Goal: Information Seeking & Learning: Learn about a topic

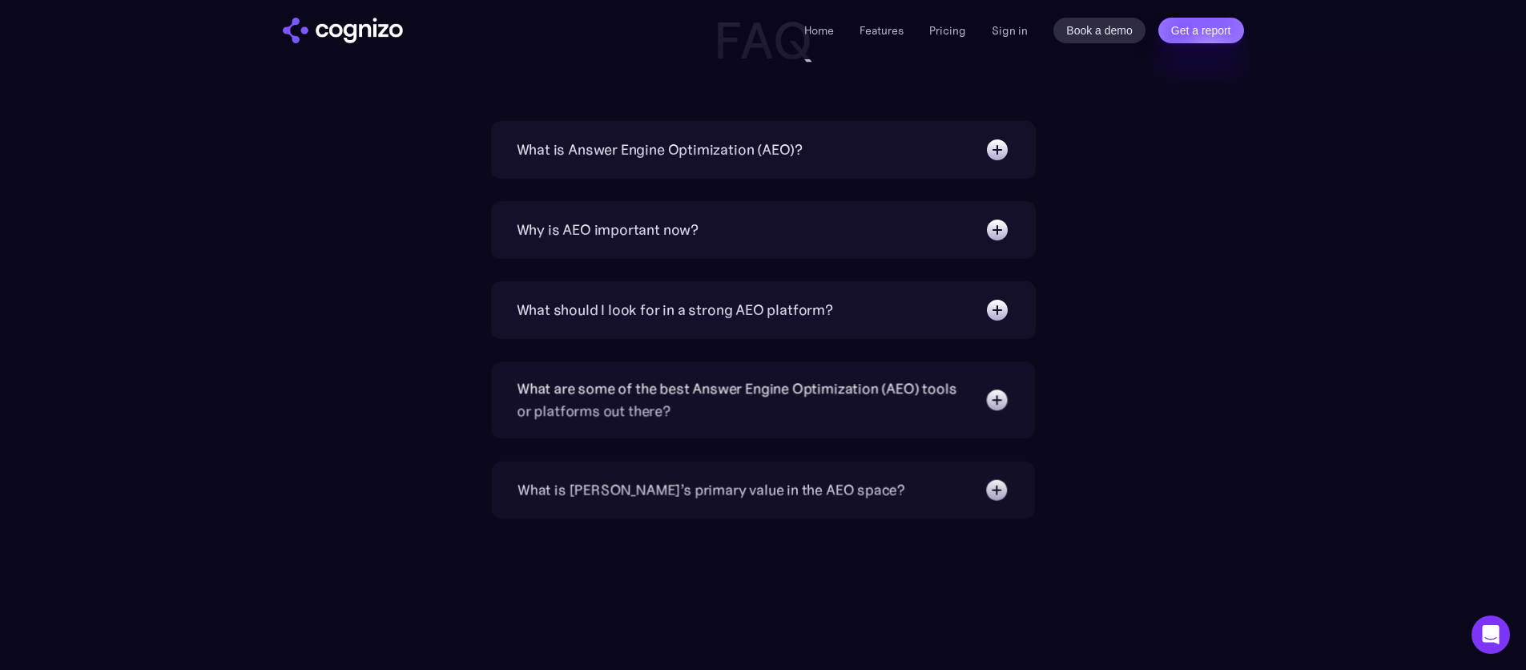
scroll to position [5153, 0]
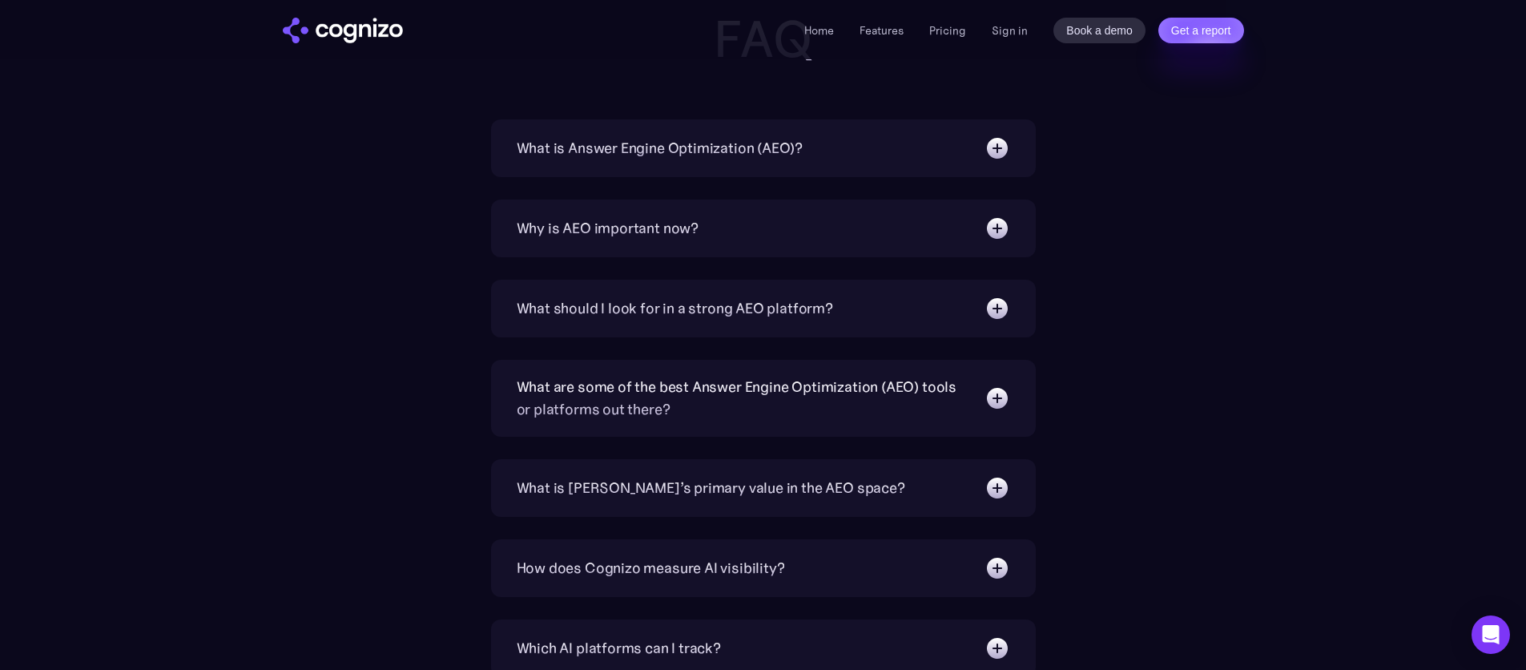
click at [618, 173] on div "What is Answer Engine Optimization (AEO)? AEO is a digital marketing strategy f…" at bounding box center [763, 148] width 545 height 58
click at [657, 137] on div "What is Answer Engine Optimization (AEO)?" at bounding box center [660, 148] width 287 height 22
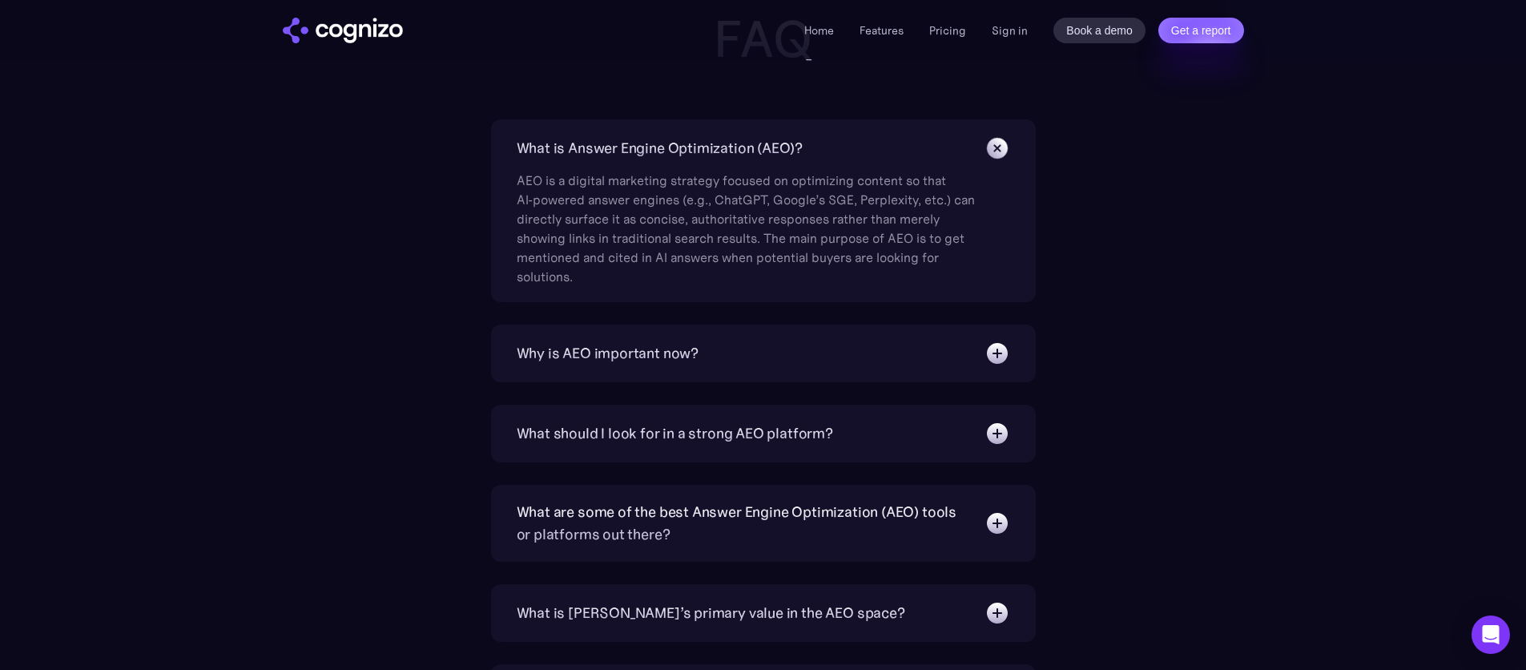
click at [597, 361] on div "Why is AEO important now?" at bounding box center [608, 353] width 183 height 22
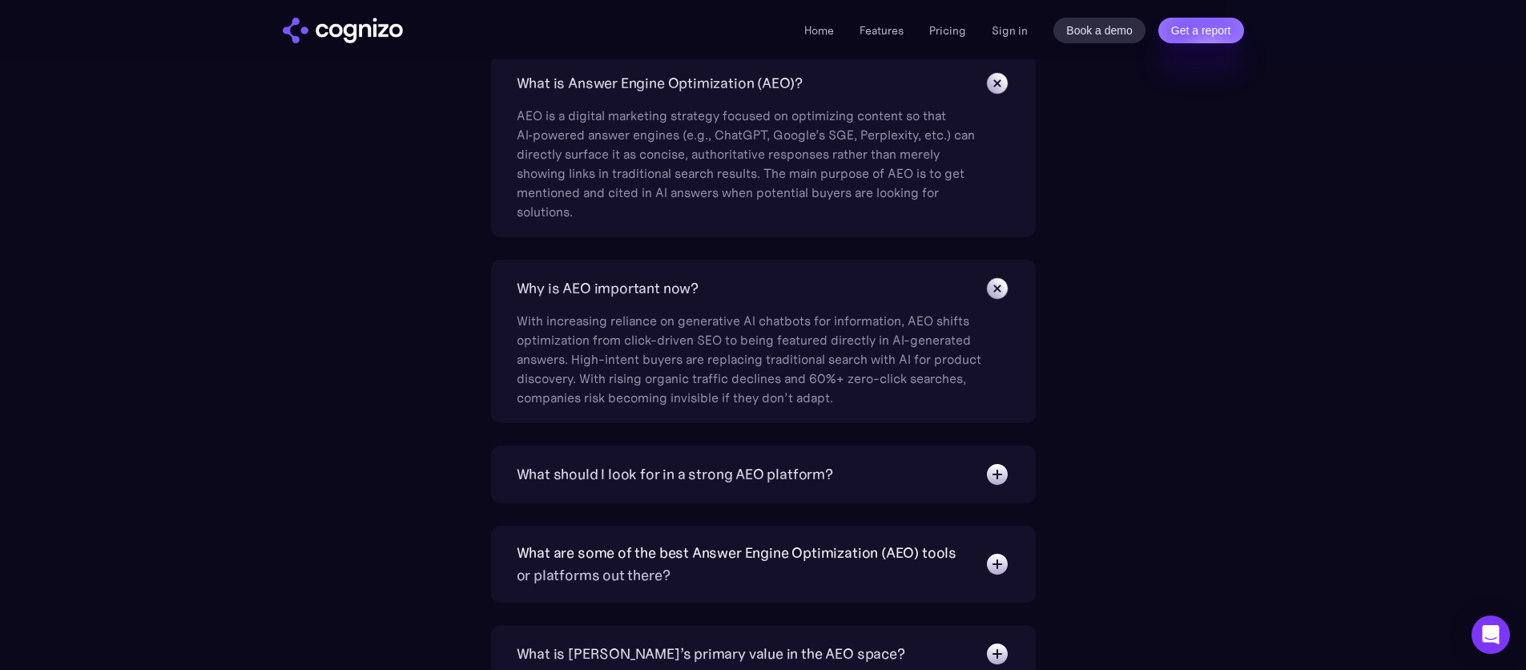
scroll to position [5380, 0]
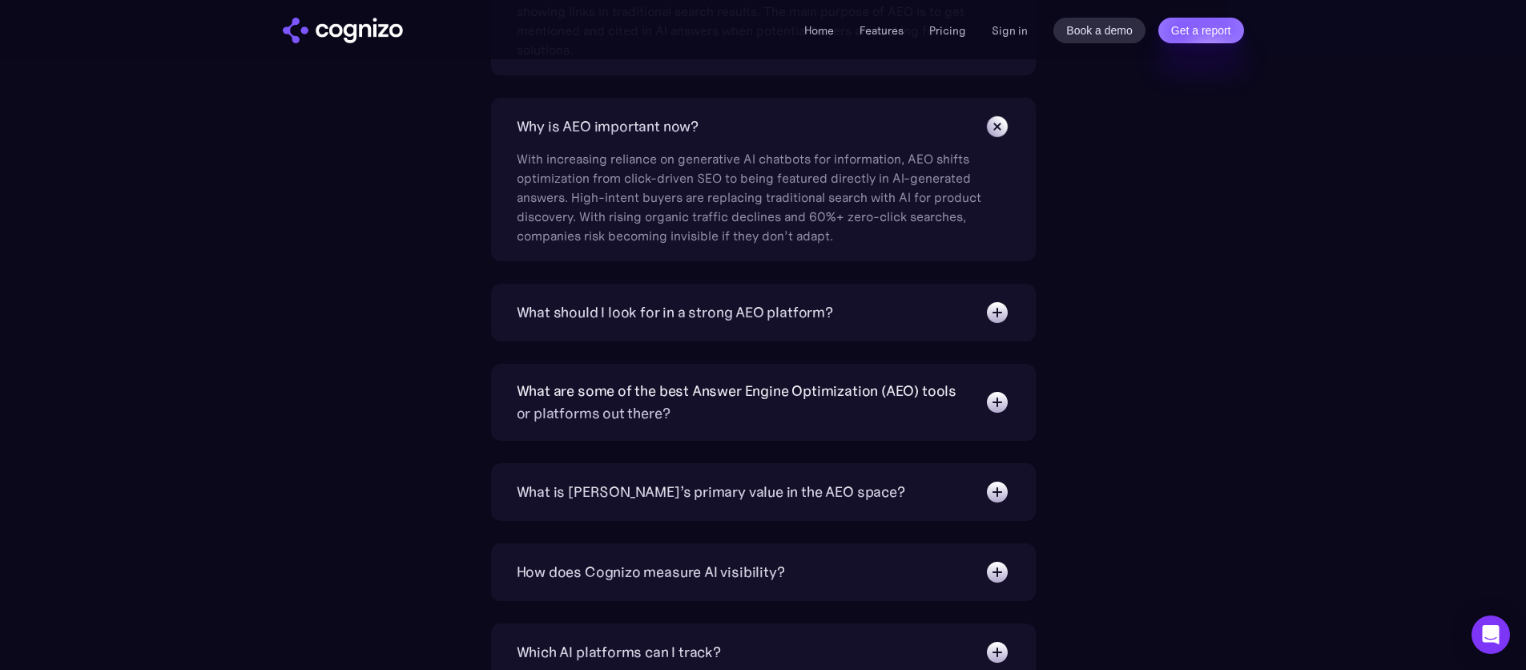
click at [620, 323] on div "What should I look for in a strong AEO platform?" at bounding box center [764, 313] width 494 height 26
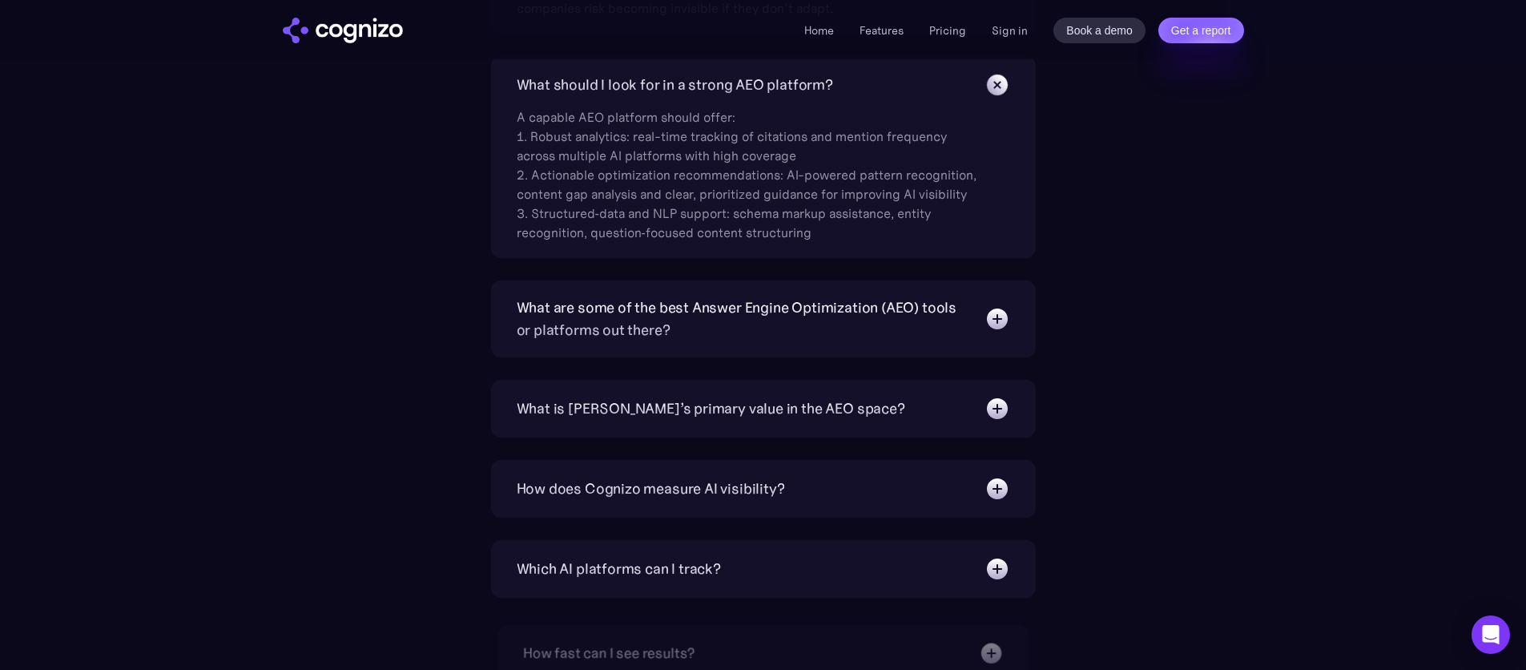
click at [624, 320] on div "What are some of the best Answer Engine Optimization (AEO) tools or platforms o…" at bounding box center [743, 318] width 452 height 45
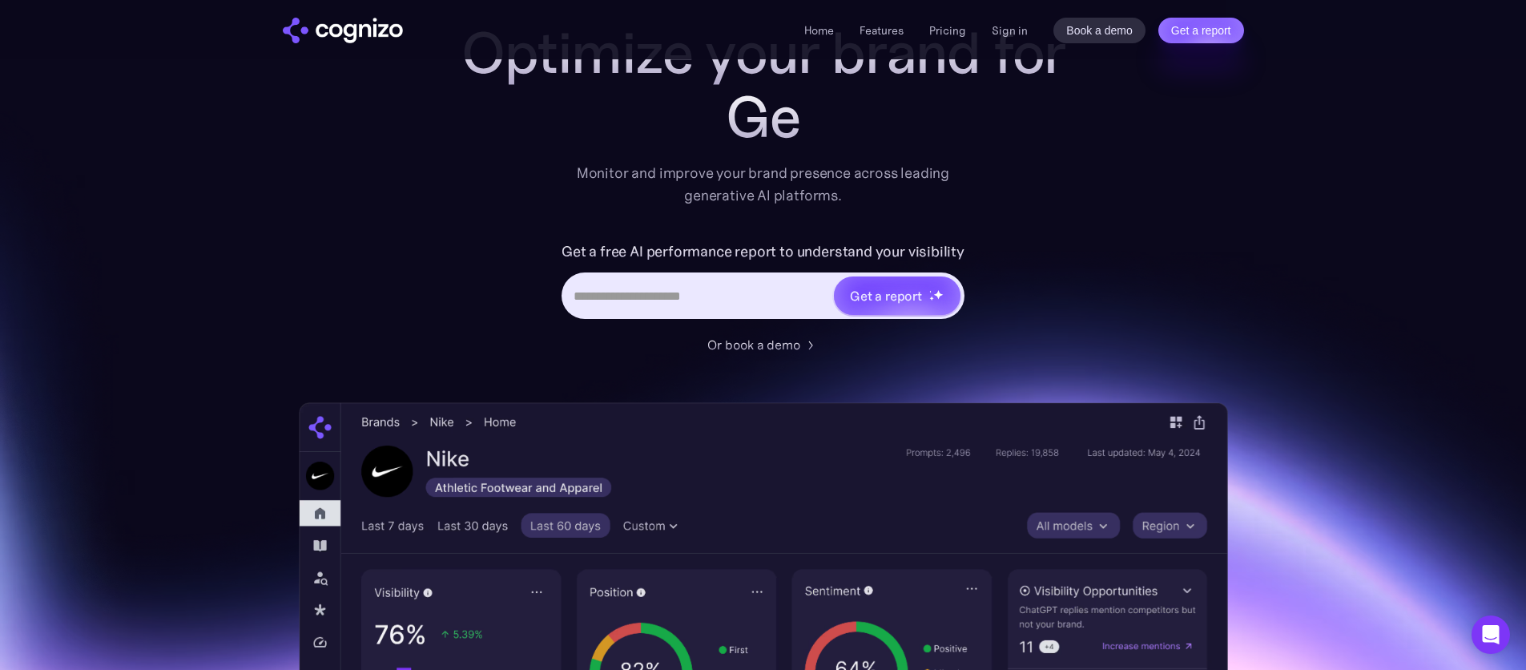
scroll to position [0, 0]
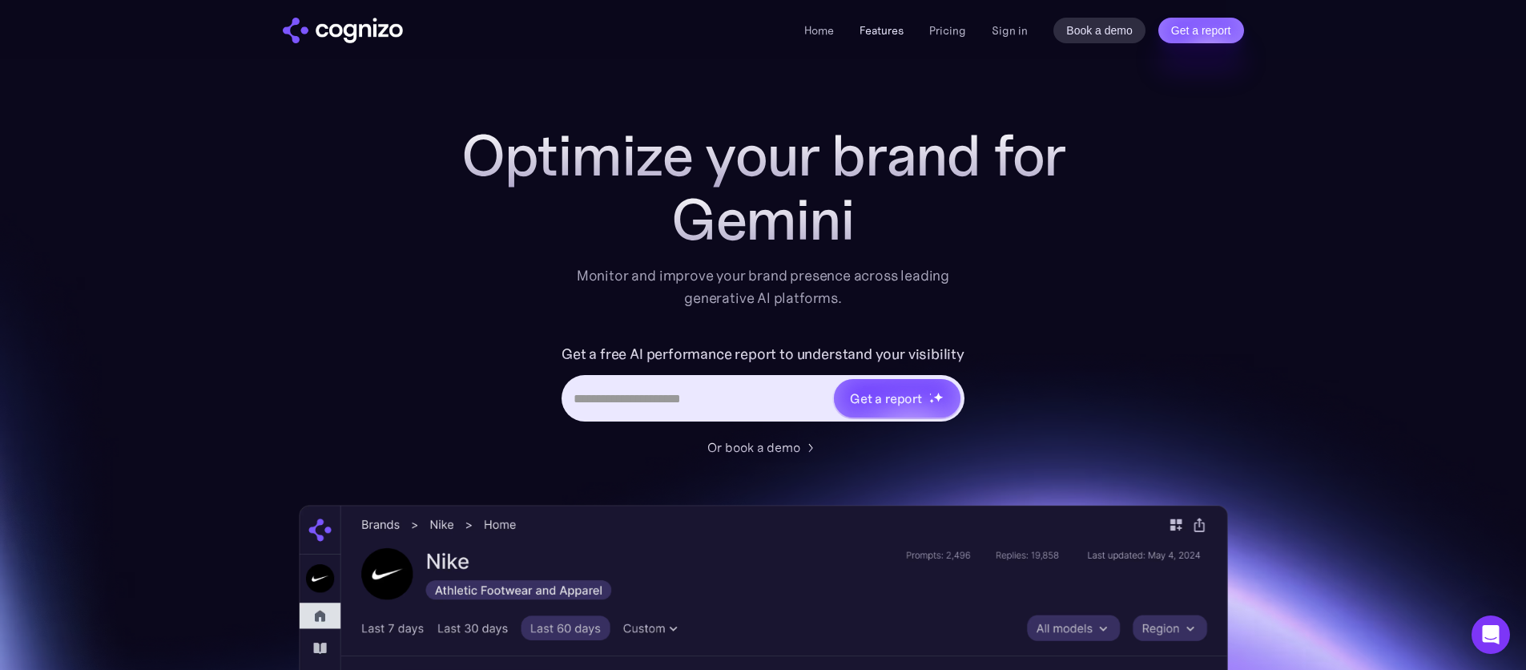
click at [904, 27] on link "Features" at bounding box center [882, 30] width 44 height 14
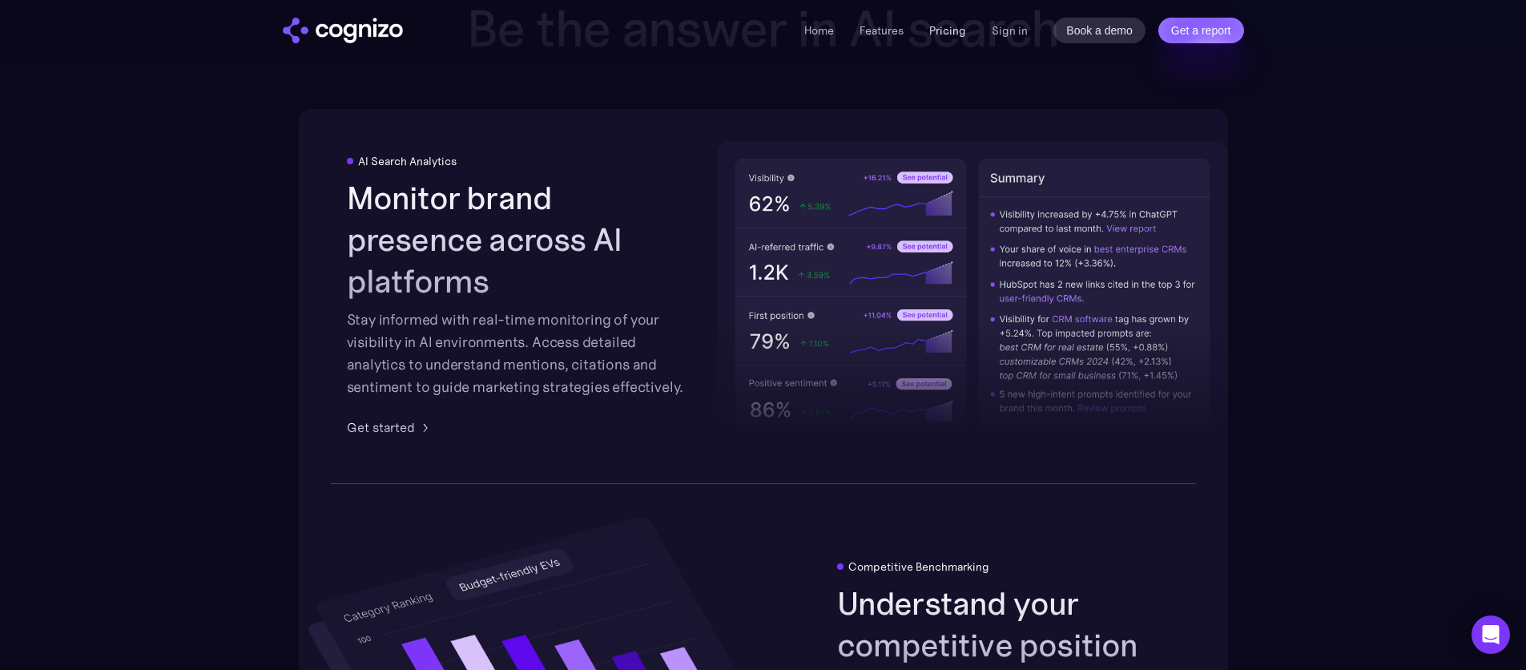
click at [936, 26] on link "Pricing" at bounding box center [947, 30] width 37 height 14
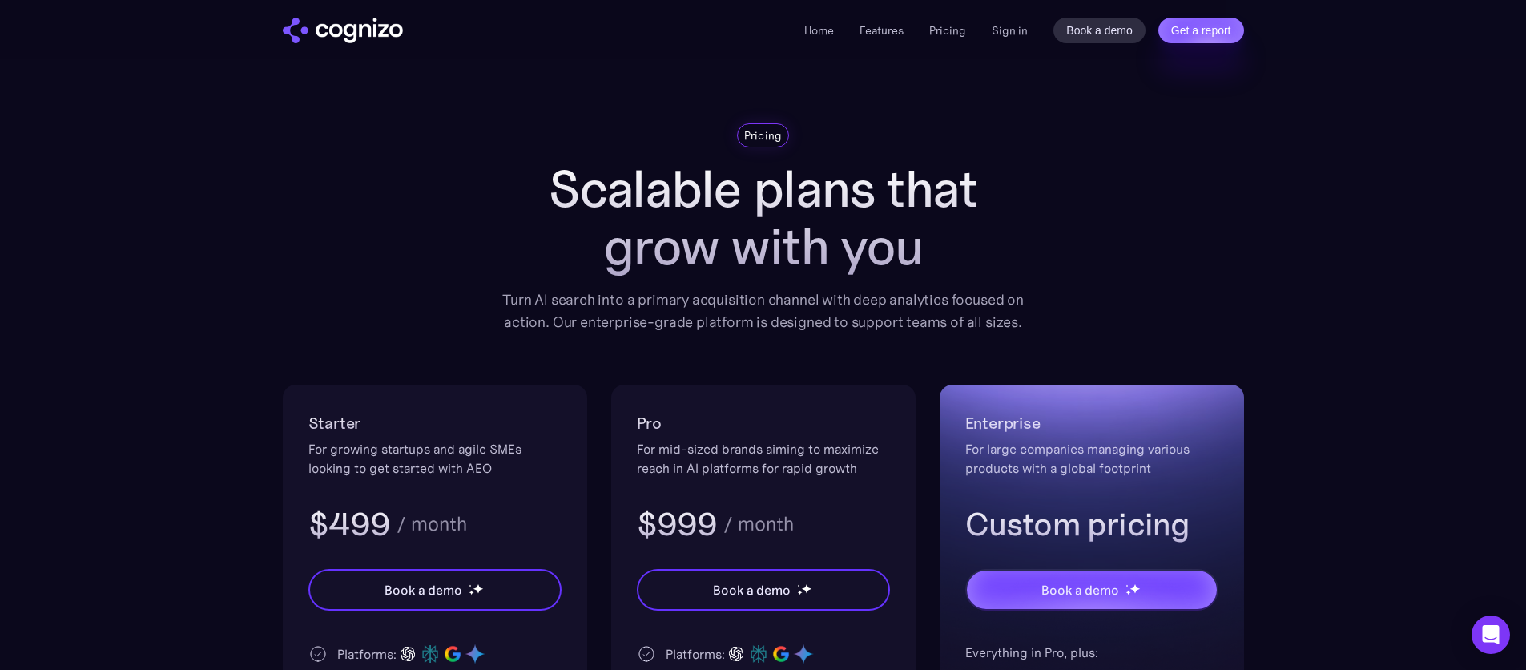
click at [903, 38] on li "Features" at bounding box center [882, 30] width 44 height 19
click at [899, 34] on link "Features" at bounding box center [882, 30] width 44 height 14
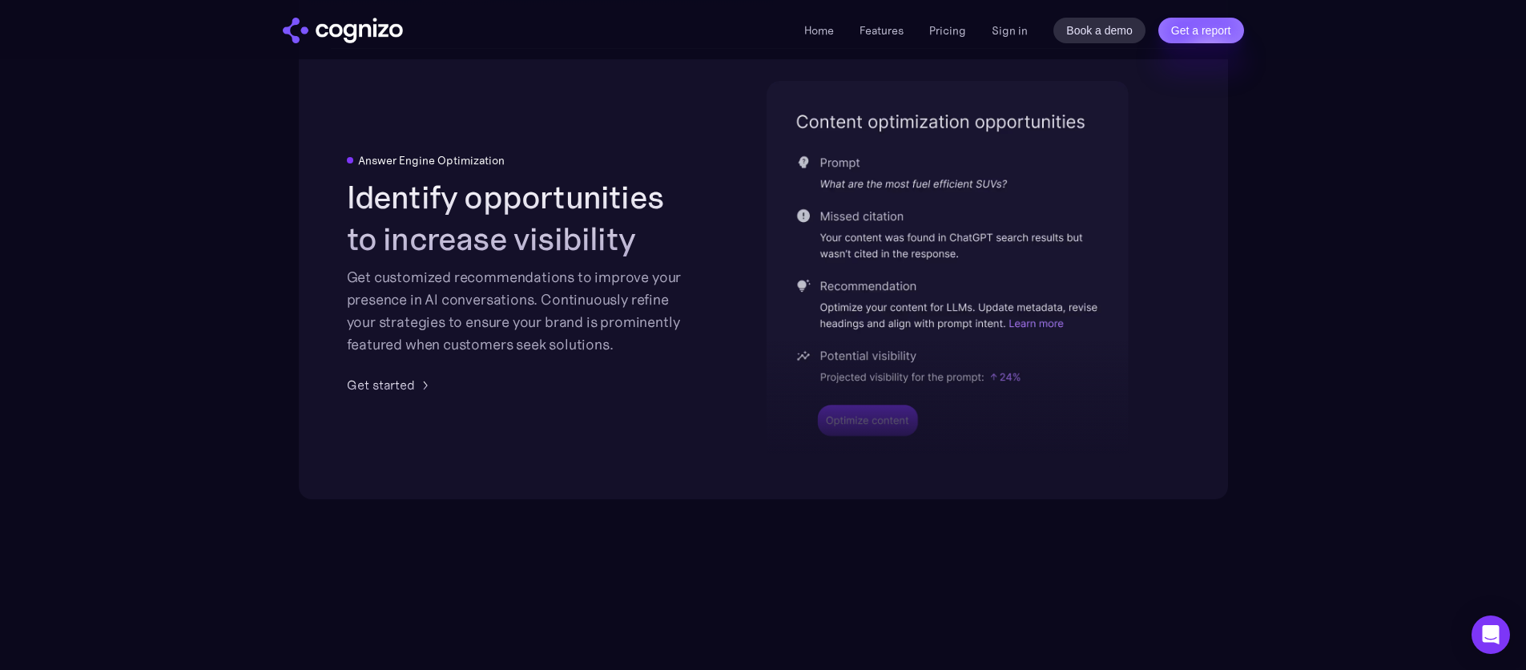
scroll to position [2505, 0]
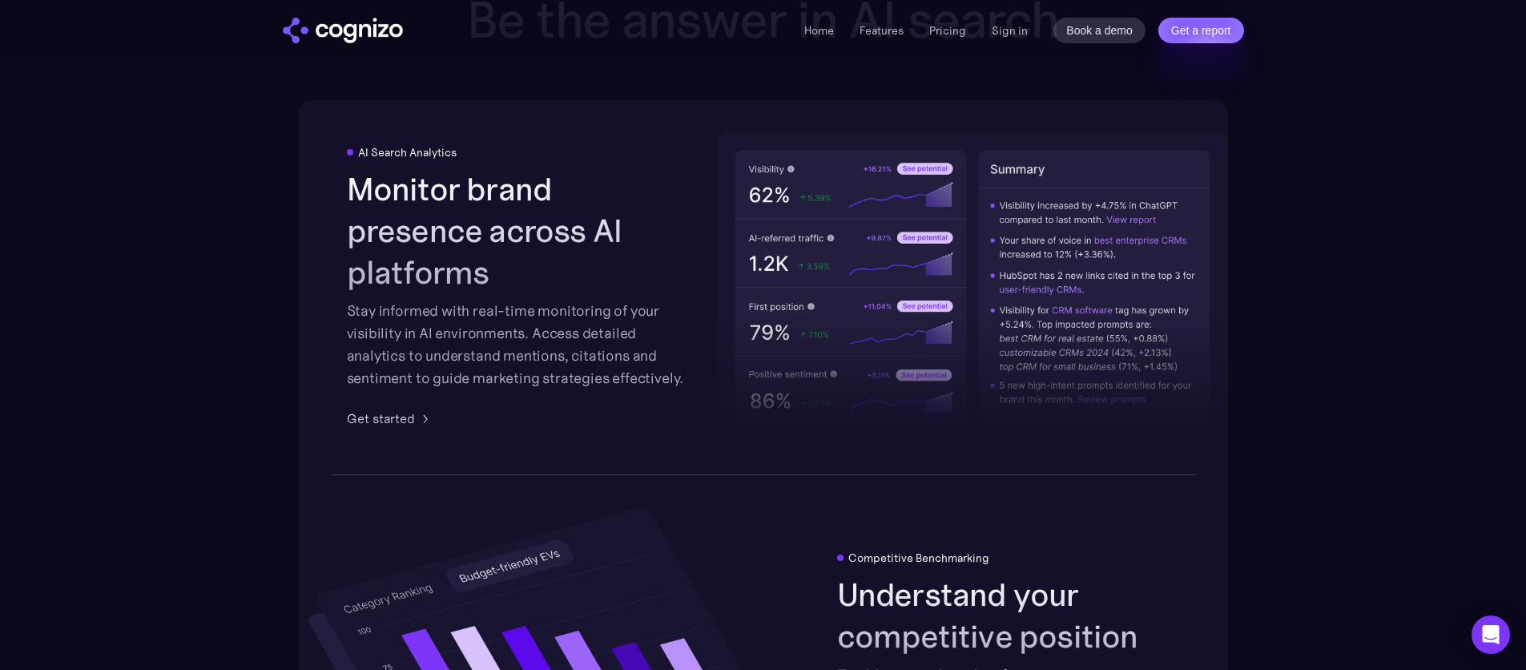
click at [586, 335] on div "Stay informed with real-time monitoring of your visibility in AI environments. …" at bounding box center [518, 345] width 343 height 90
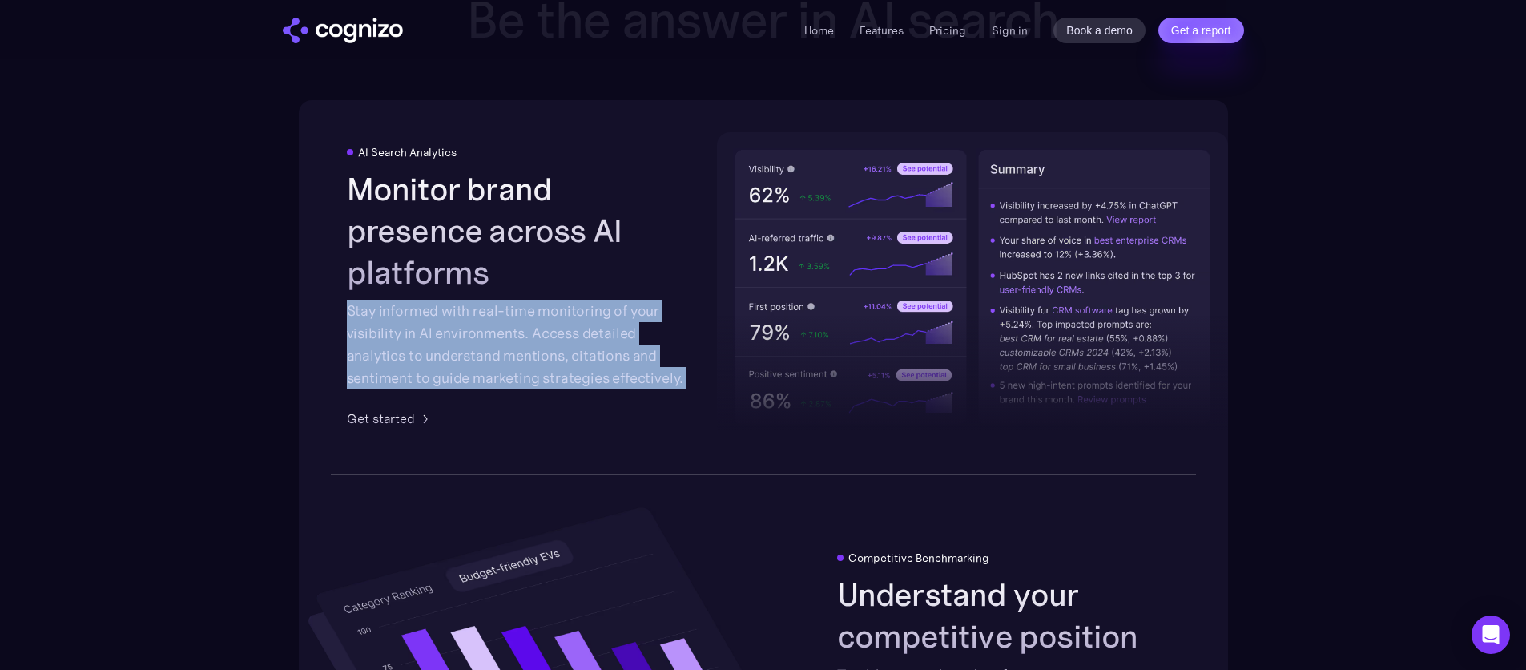
click at [587, 335] on div "Stay informed with real-time monitoring of your visibility in AI environments. …" at bounding box center [518, 345] width 343 height 90
click at [594, 340] on div "Stay informed with real-time monitoring of your visibility in AI environments. …" at bounding box center [518, 345] width 343 height 90
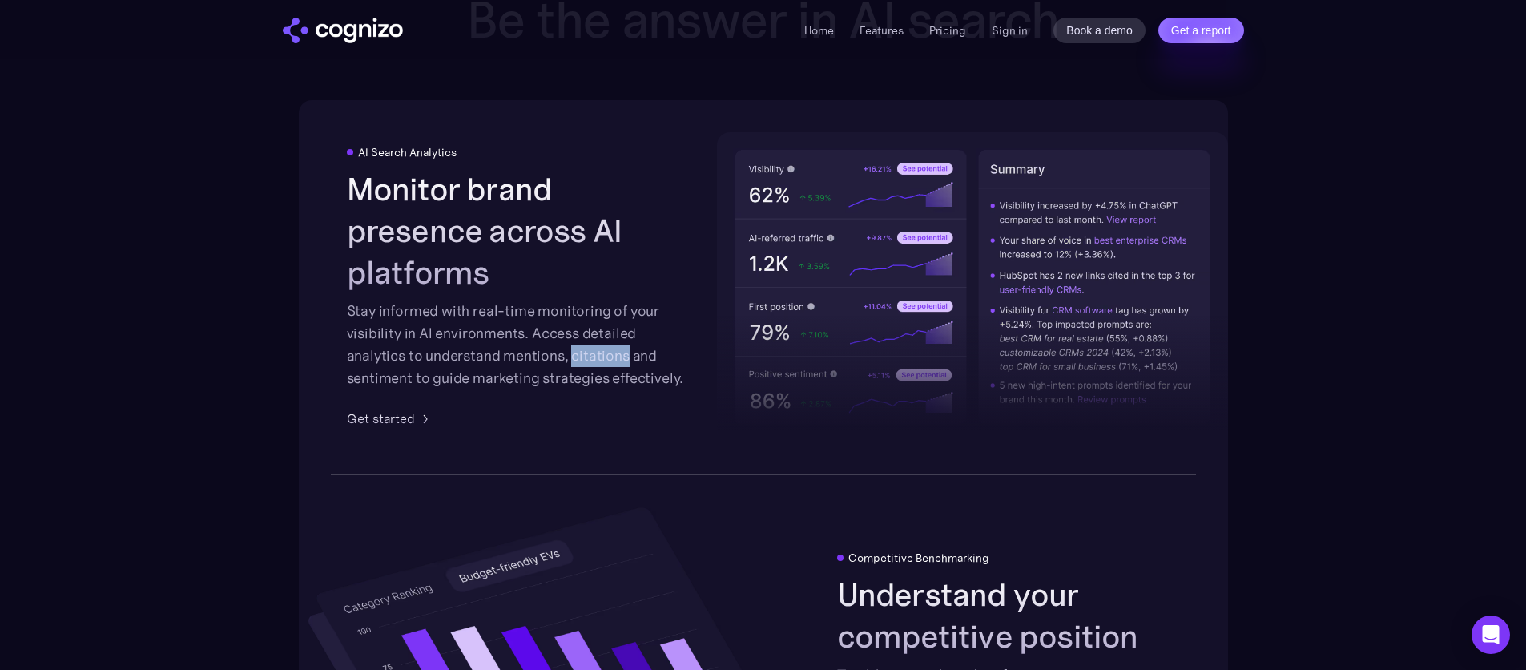
click at [594, 340] on div "Stay informed with real-time monitoring of your visibility in AI environments. …" at bounding box center [518, 345] width 343 height 90
click at [260, 328] on section "Be the answer in AI search AI Search Analytics Monitor brand presence across AI…" at bounding box center [763, 654] width 1526 height 1327
click at [534, 390] on div "AI Search Analytics Monitor brand presence across AI platforms Stay informed wi…" at bounding box center [518, 287] width 343 height 282
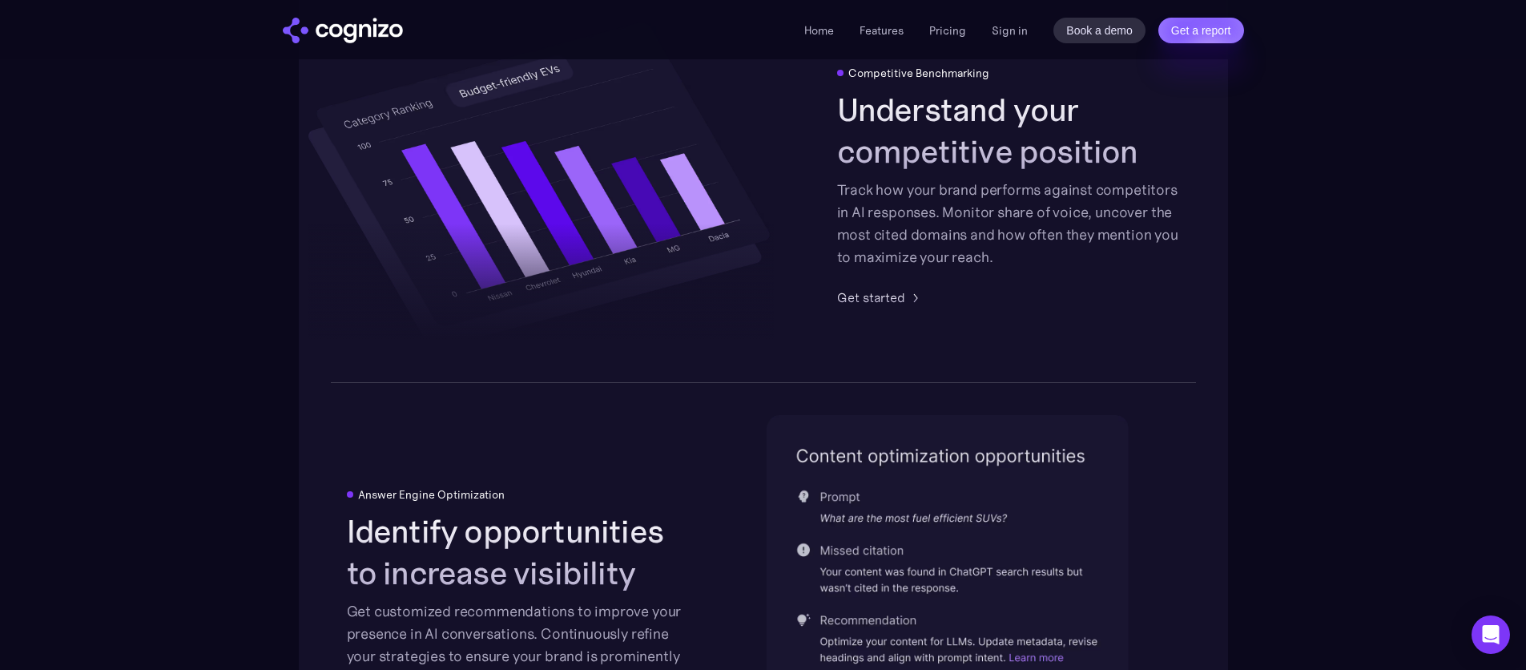
scroll to position [2568, 0]
